Goal: Task Accomplishment & Management: Use online tool/utility

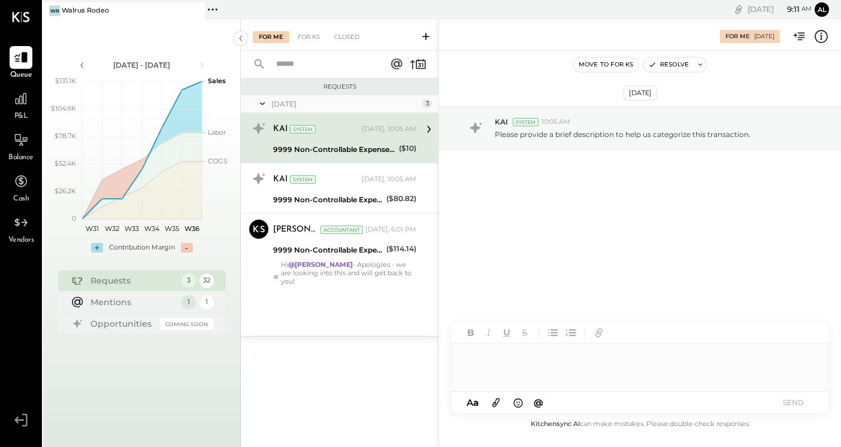
click at [216, 9] on icon at bounding box center [217, 9] width 2 height 2
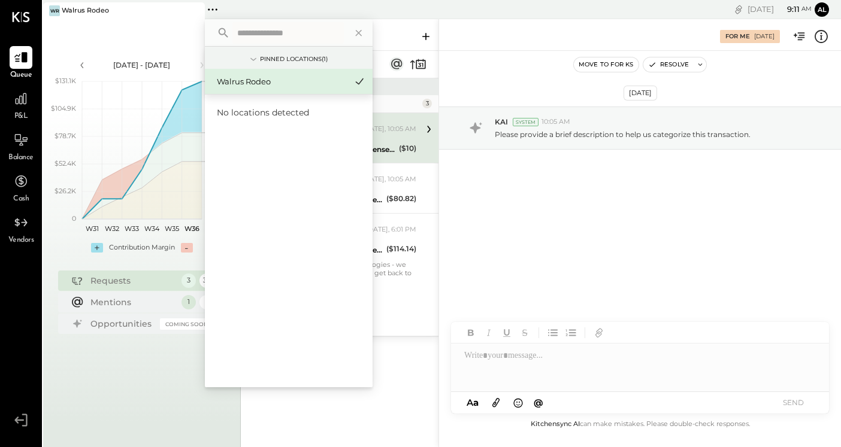
click at [825, 9] on button "Al" at bounding box center [821, 9] width 14 height 14
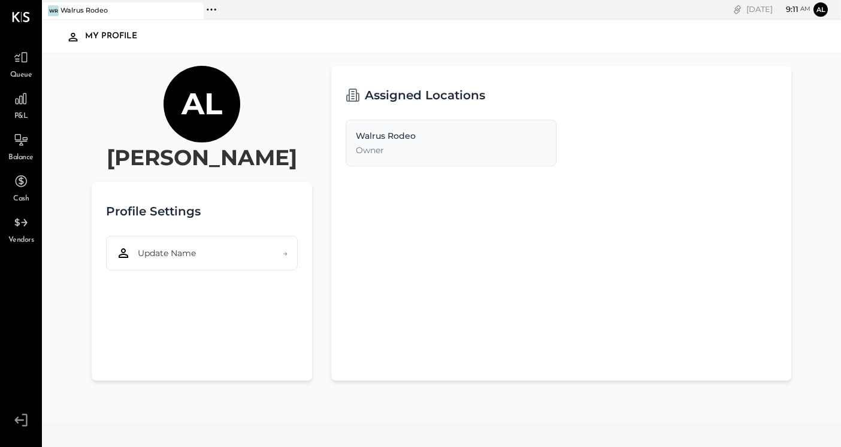
click at [16, 426] on icon at bounding box center [21, 420] width 22 height 18
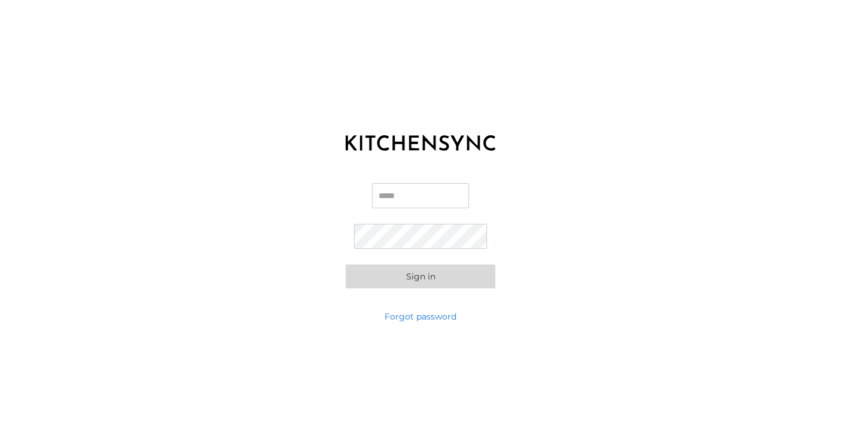
type input "**********"
click at [420, 276] on button "Sign in" at bounding box center [420, 277] width 150 height 24
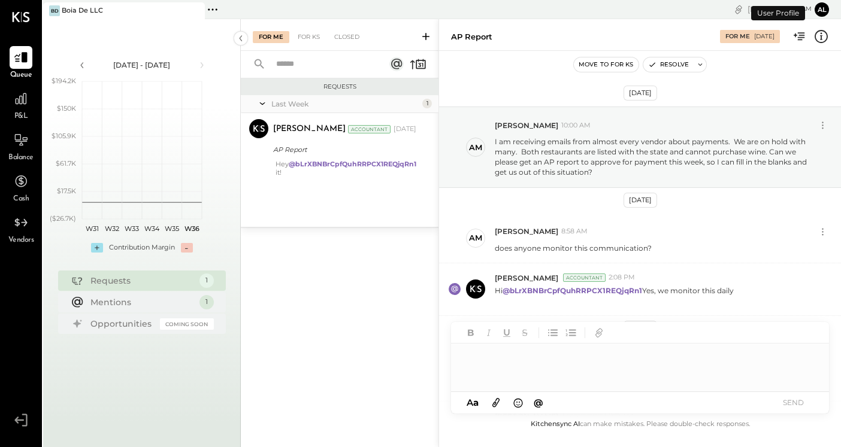
scroll to position [126, 0]
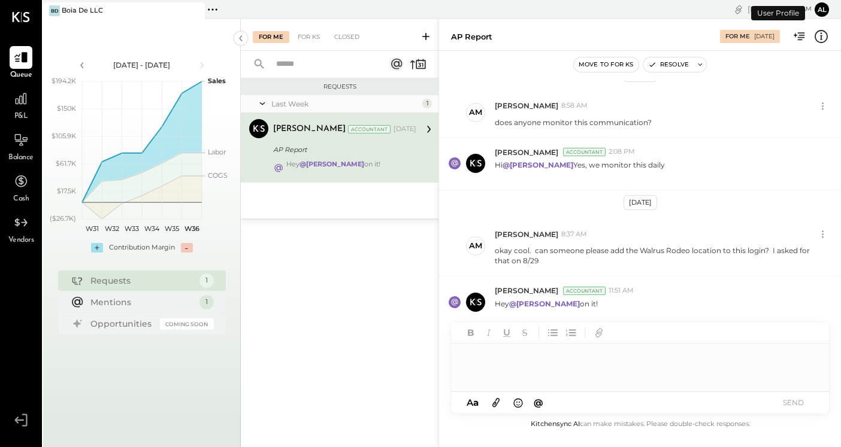
click at [220, 22] on div "[DATE] - [DATE] polygon, polyline { transition: fill-opacity 0.1s, stroke-opaci…" at bounding box center [142, 242] width 198 height 447
click at [216, 16] on icon at bounding box center [213, 10] width 16 height 16
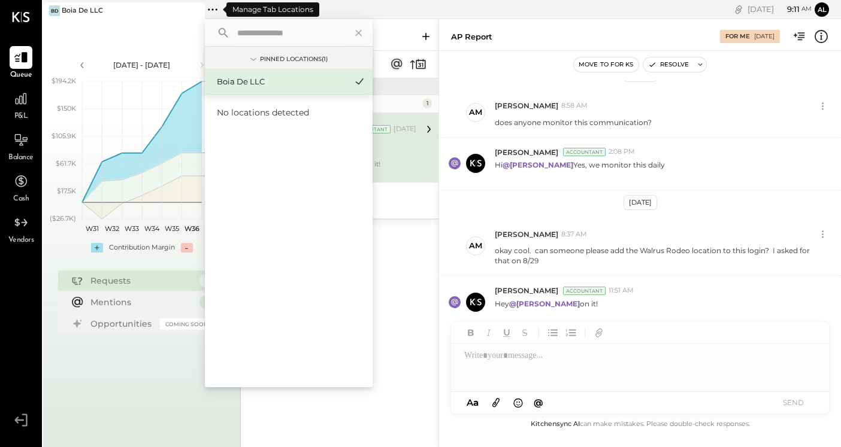
click at [216, 15] on icon at bounding box center [213, 10] width 16 height 16
click at [381, 295] on div "Requests Last Week 1 [PERSON_NAME] Accountant [PERSON_NAME] Accountant [DATE] A…" at bounding box center [340, 246] width 198 height 337
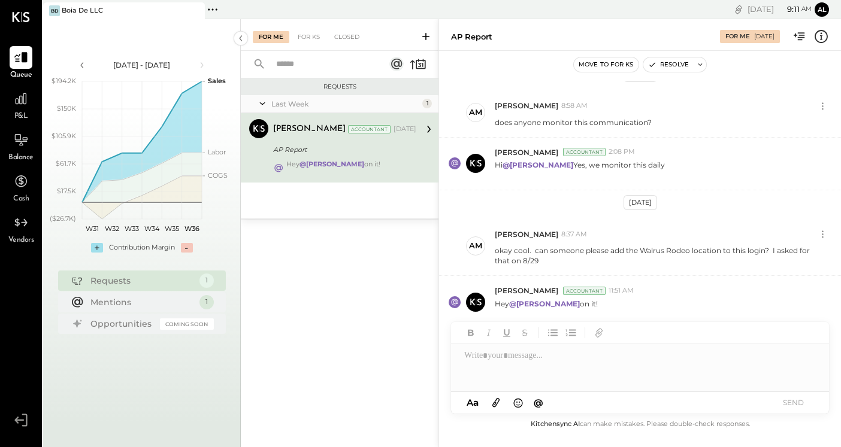
click at [548, 370] on div at bounding box center [640, 368] width 378 height 48
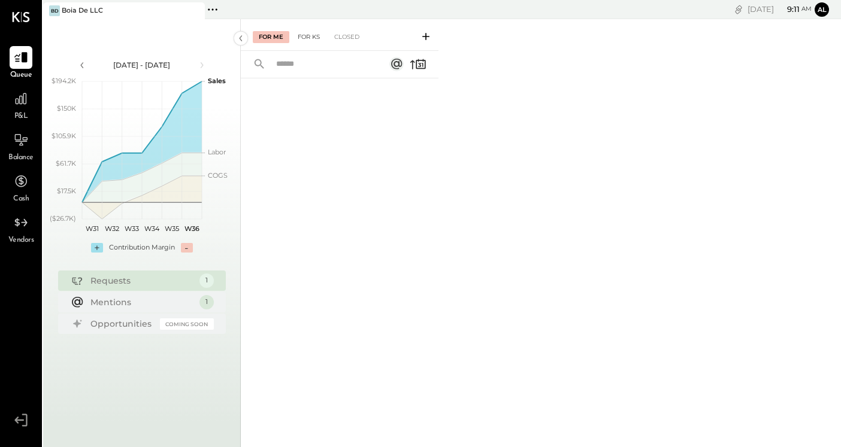
click at [308, 35] on div "For KS" at bounding box center [309, 37] width 34 height 12
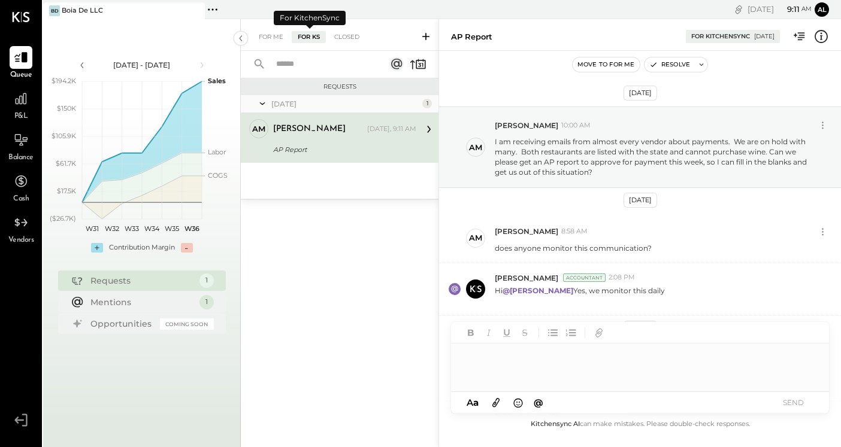
scroll to position [201, 0]
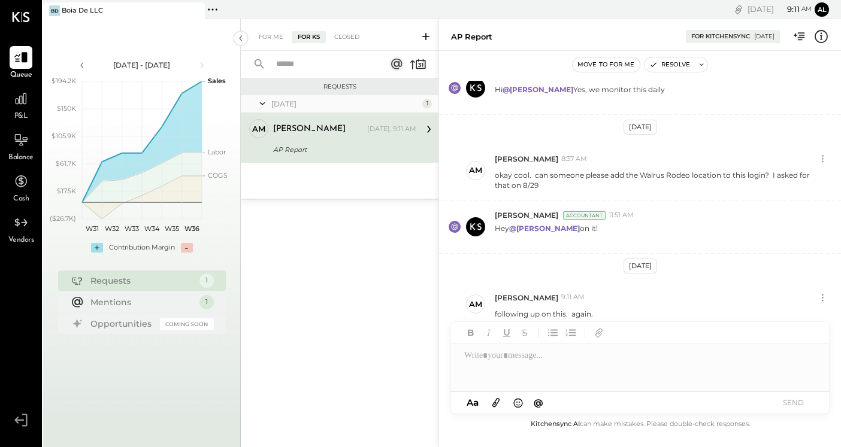
click at [425, 35] on icon at bounding box center [425, 36] width 7 height 7
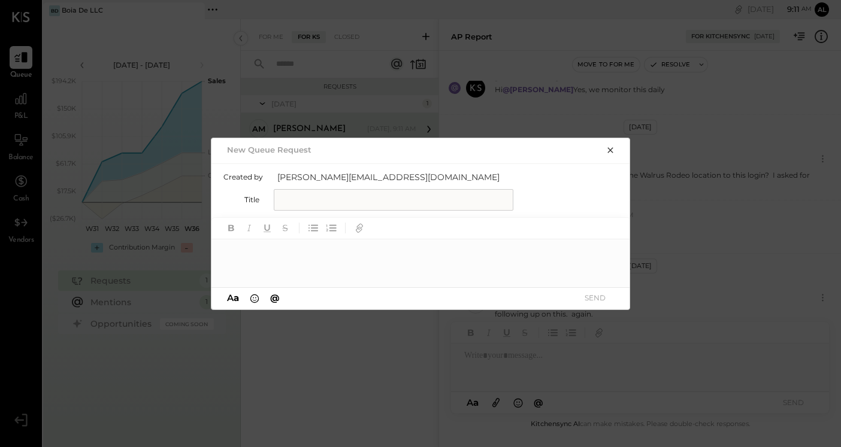
click at [298, 202] on input "text" at bounding box center [394, 200] width 240 height 22
type input "**********"
click at [265, 261] on div at bounding box center [420, 264] width 419 height 48
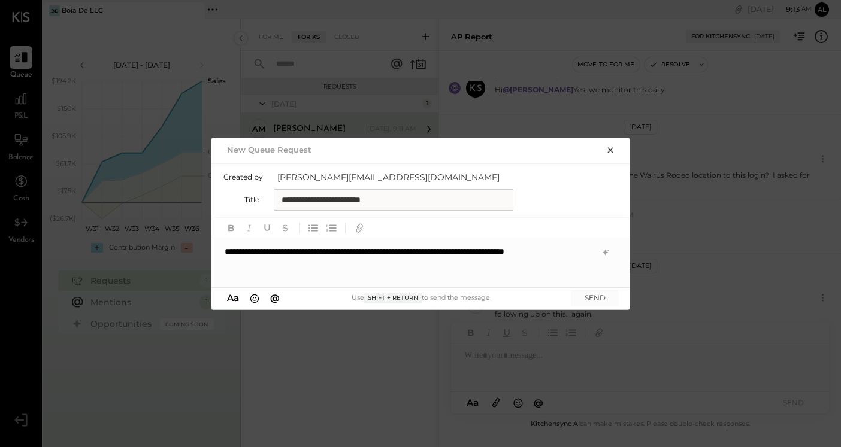
click at [420, 248] on div "**********" at bounding box center [420, 264] width 419 height 48
click at [311, 267] on div "**********" at bounding box center [420, 264] width 419 height 48
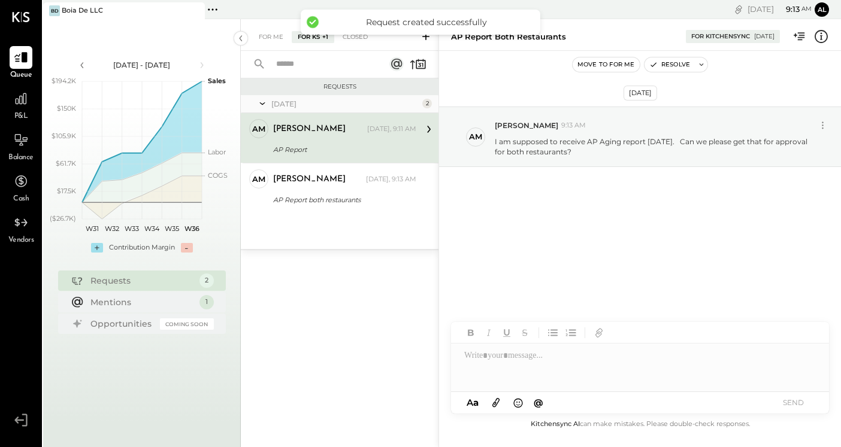
scroll to position [0, 0]
click at [556, 231] on div "[DATE] AM [PERSON_NAME] 9:13 AM I am supposed to receive AP Aging report [DATE]…" at bounding box center [640, 169] width 402 height 176
